Goal: Task Accomplishment & Management: Manage account settings

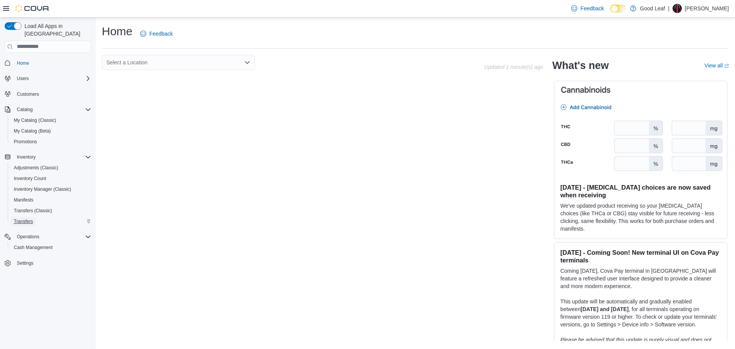
click at [30, 218] on span "Transfers" at bounding box center [23, 221] width 19 height 6
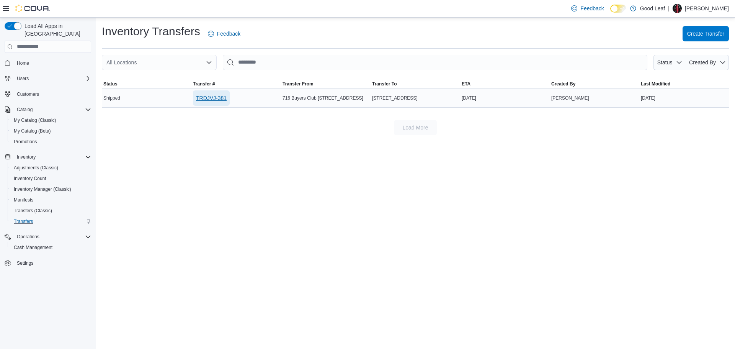
click at [200, 98] on span "TRDJVJ-381" at bounding box center [211, 98] width 31 height 8
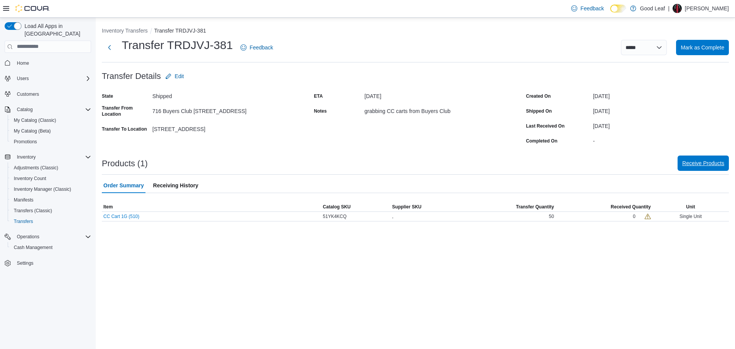
click at [697, 165] on span "Receive Products" at bounding box center [703, 163] width 42 height 8
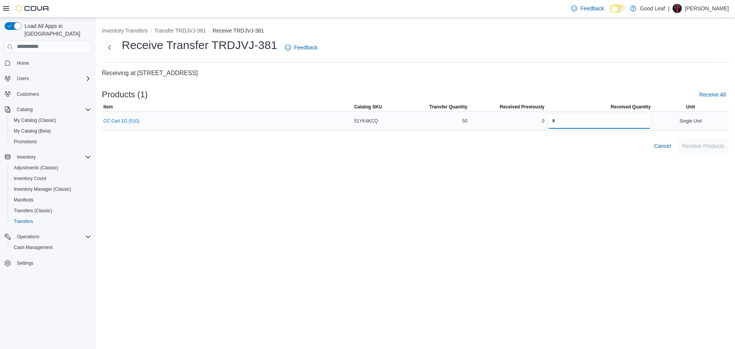
click at [616, 123] on input "number" at bounding box center [598, 120] width 103 height 15
type input "**"
click at [705, 148] on span "Receive Products" at bounding box center [703, 146] width 42 height 8
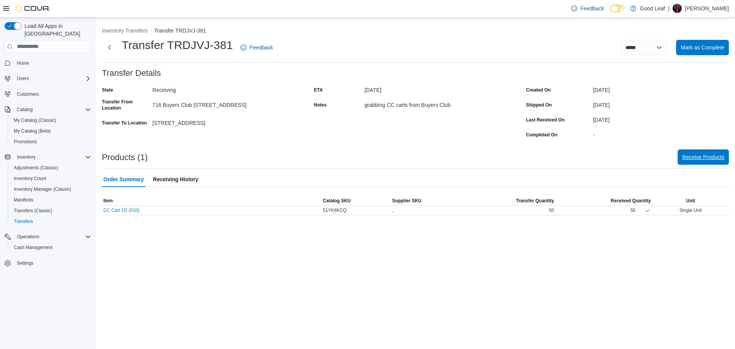
click at [689, 154] on span "Receive Products" at bounding box center [703, 157] width 42 height 8
